Goal: Task Accomplishment & Management: Manage account settings

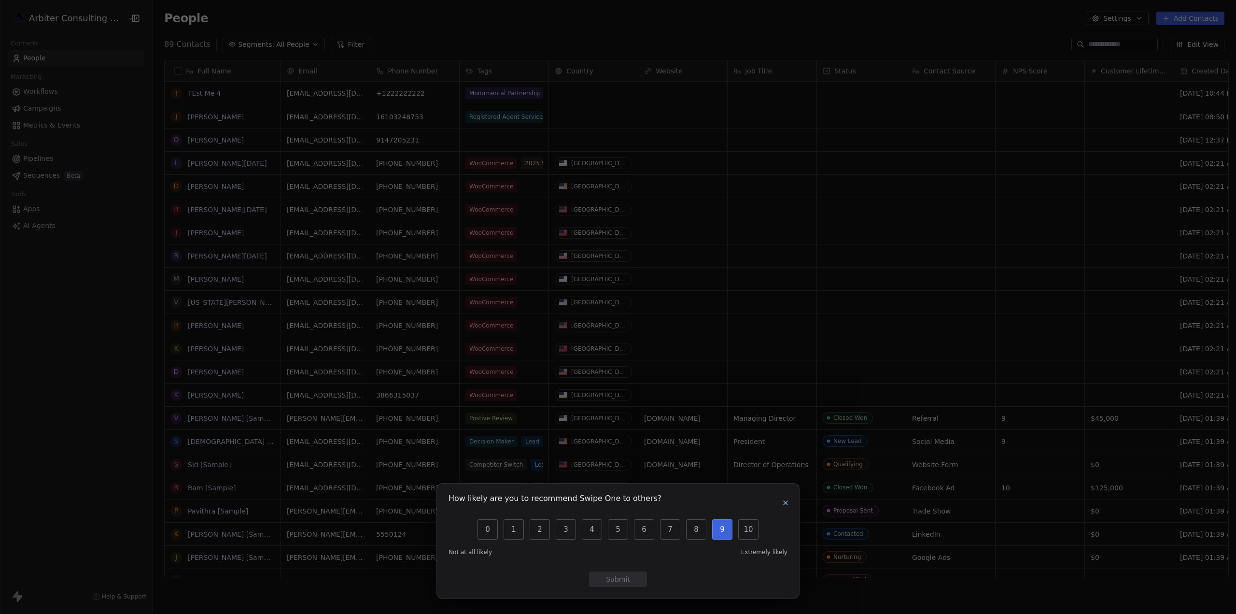
scroll to position [533, 1080]
click at [787, 504] on icon "button" at bounding box center [786, 503] width 8 height 8
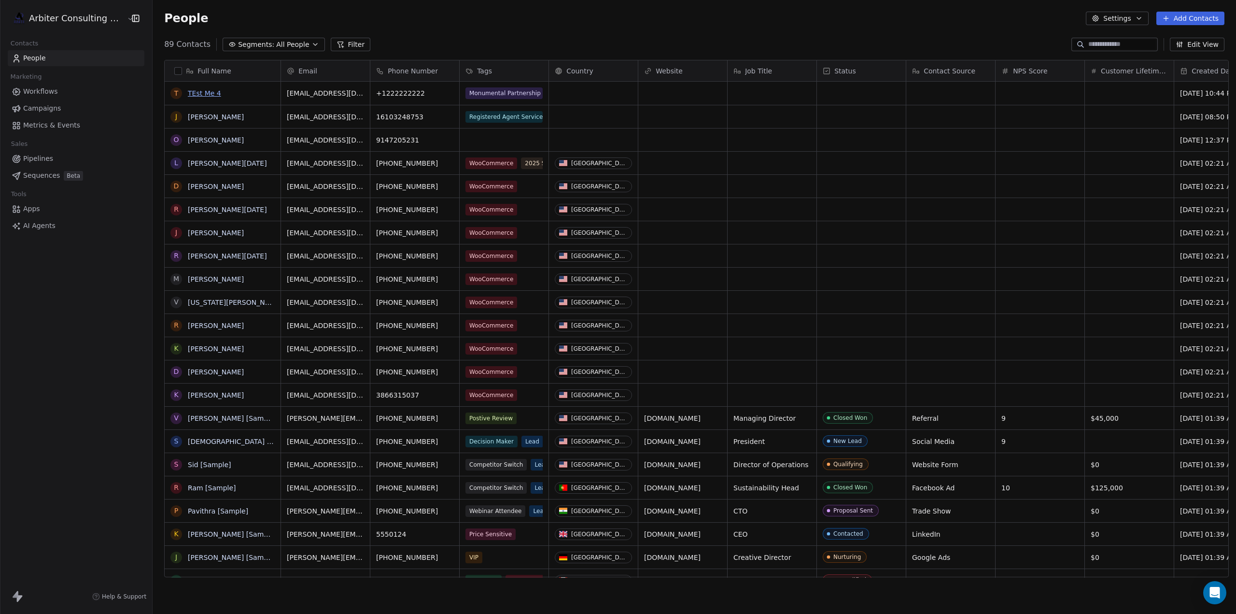
drag, startPoint x: 211, startPoint y: 94, endPoint x: 204, endPoint y: 94, distance: 7.3
click at [204, 94] on link "TEst Me 4" at bounding box center [204, 93] width 33 height 8
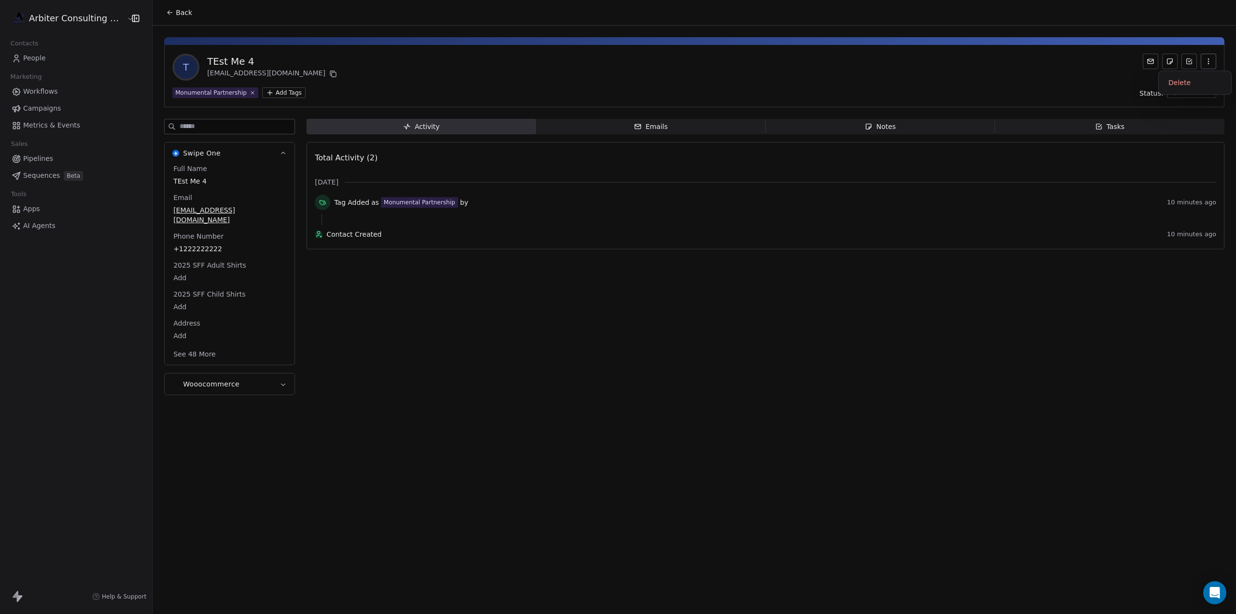
click at [1214, 66] on button "button" at bounding box center [1208, 61] width 15 height 15
click at [1177, 84] on div "Delete" at bounding box center [1195, 82] width 65 height 15
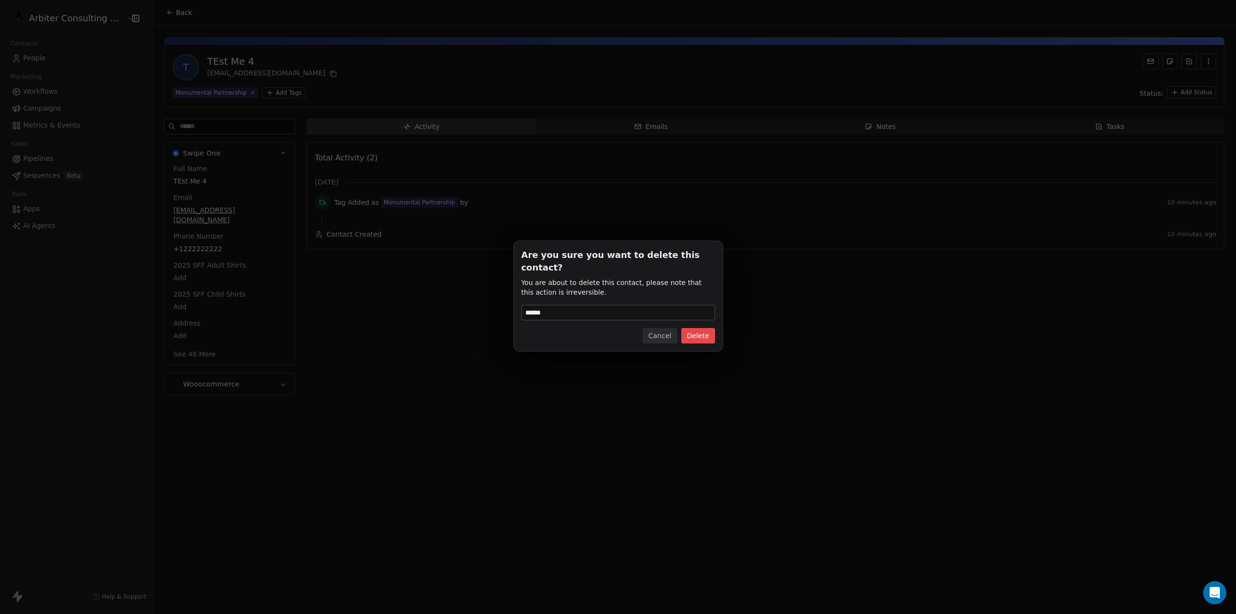
type input "******"
click at [697, 334] on button "Delete" at bounding box center [698, 335] width 34 height 15
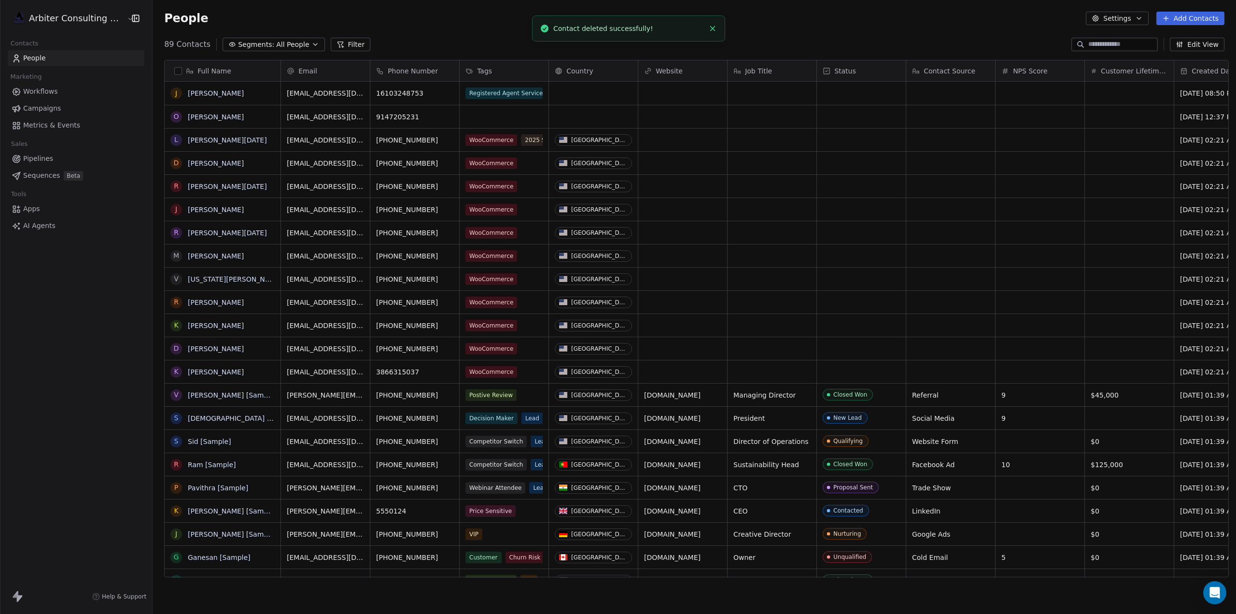
scroll to position [533, 1080]
